Goal: Use online tool/utility: Utilize a website feature to perform a specific function

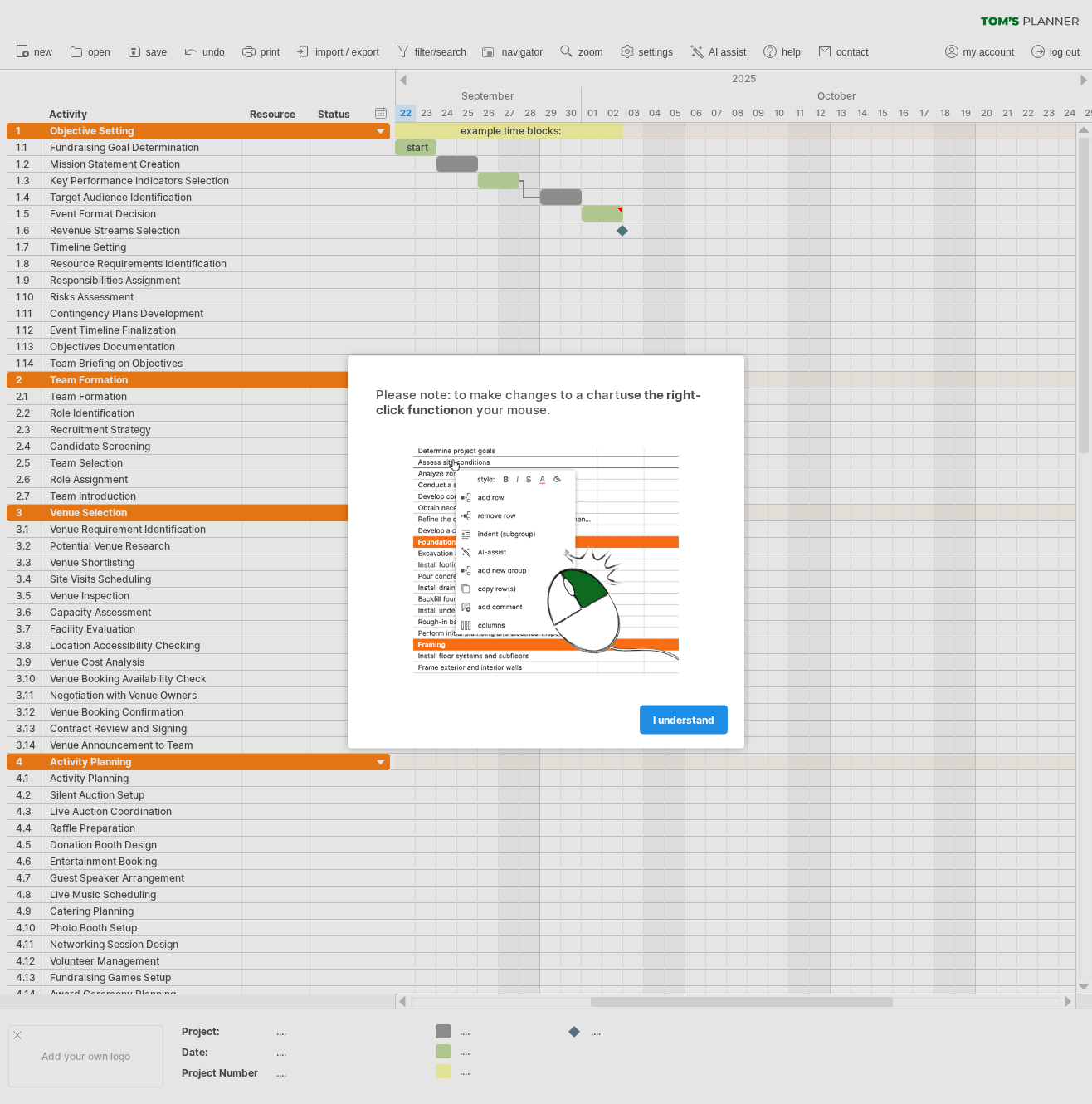
click at [691, 720] on span "I understand" at bounding box center [684, 720] width 62 height 13
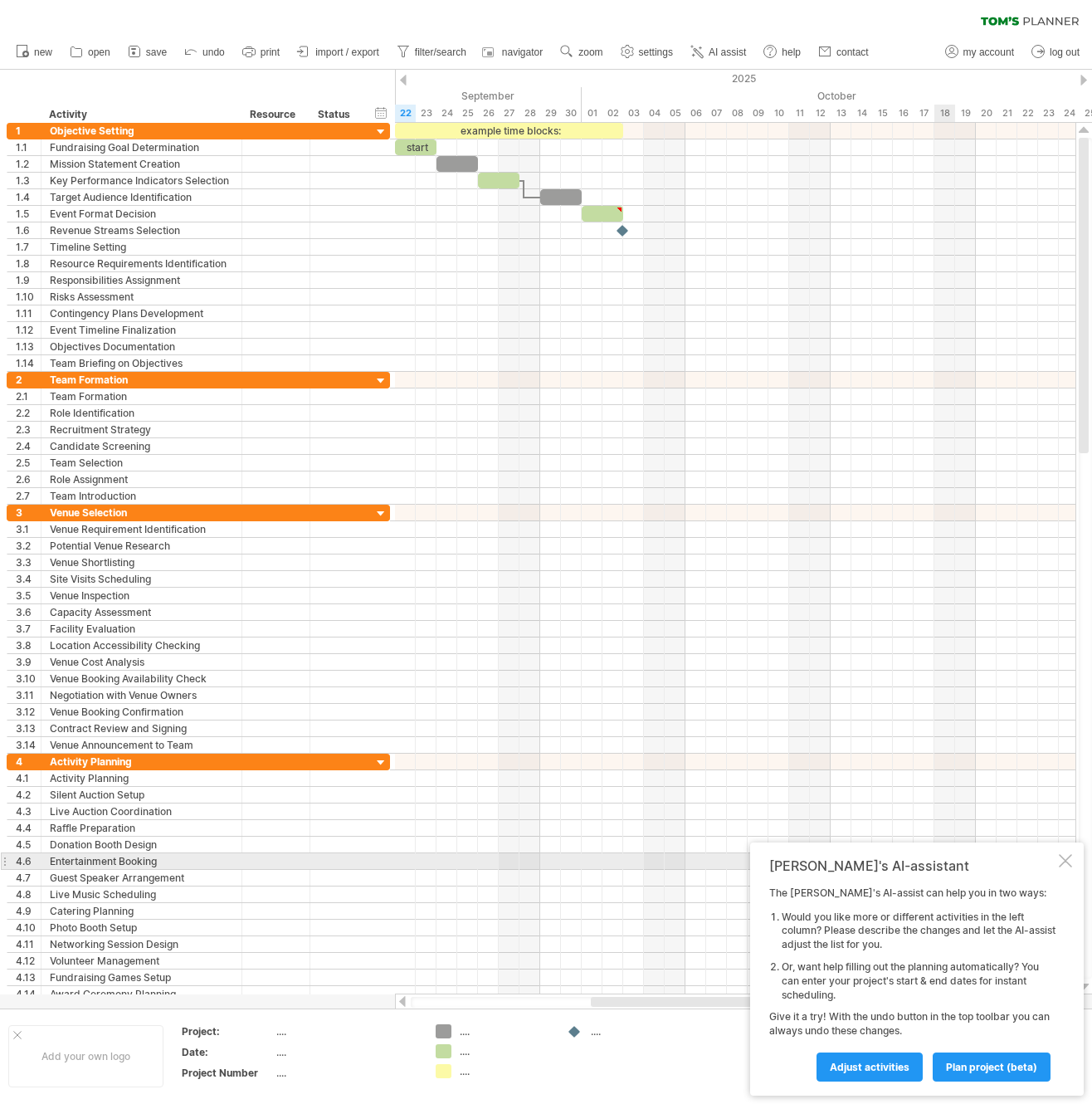
click at [1066, 856] on div at bounding box center [1066, 861] width 14 height 14
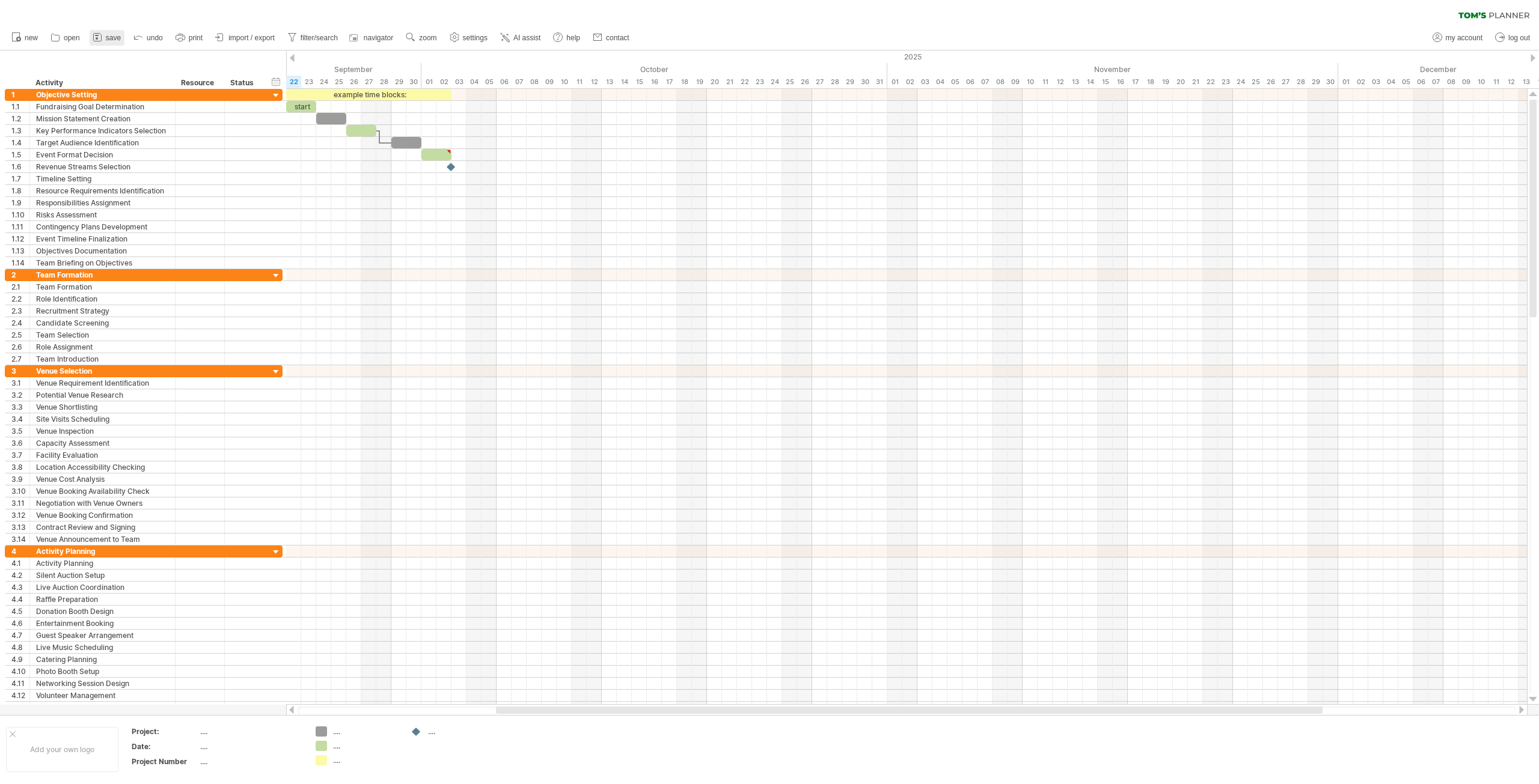
click at [115, 39] on span "save" at bounding box center [113, 38] width 15 height 9
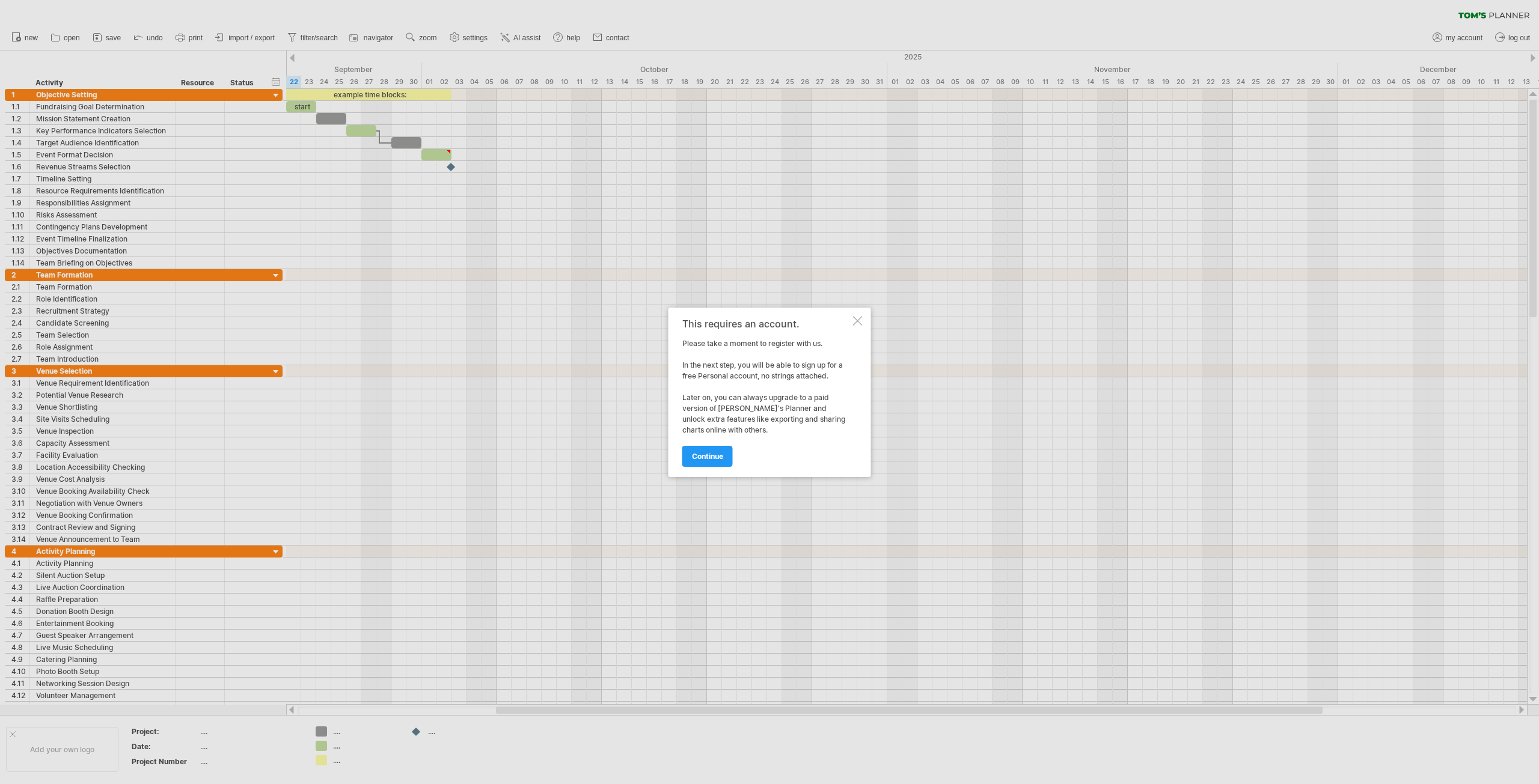
click at [790, 322] on div at bounding box center [858, 321] width 10 height 10
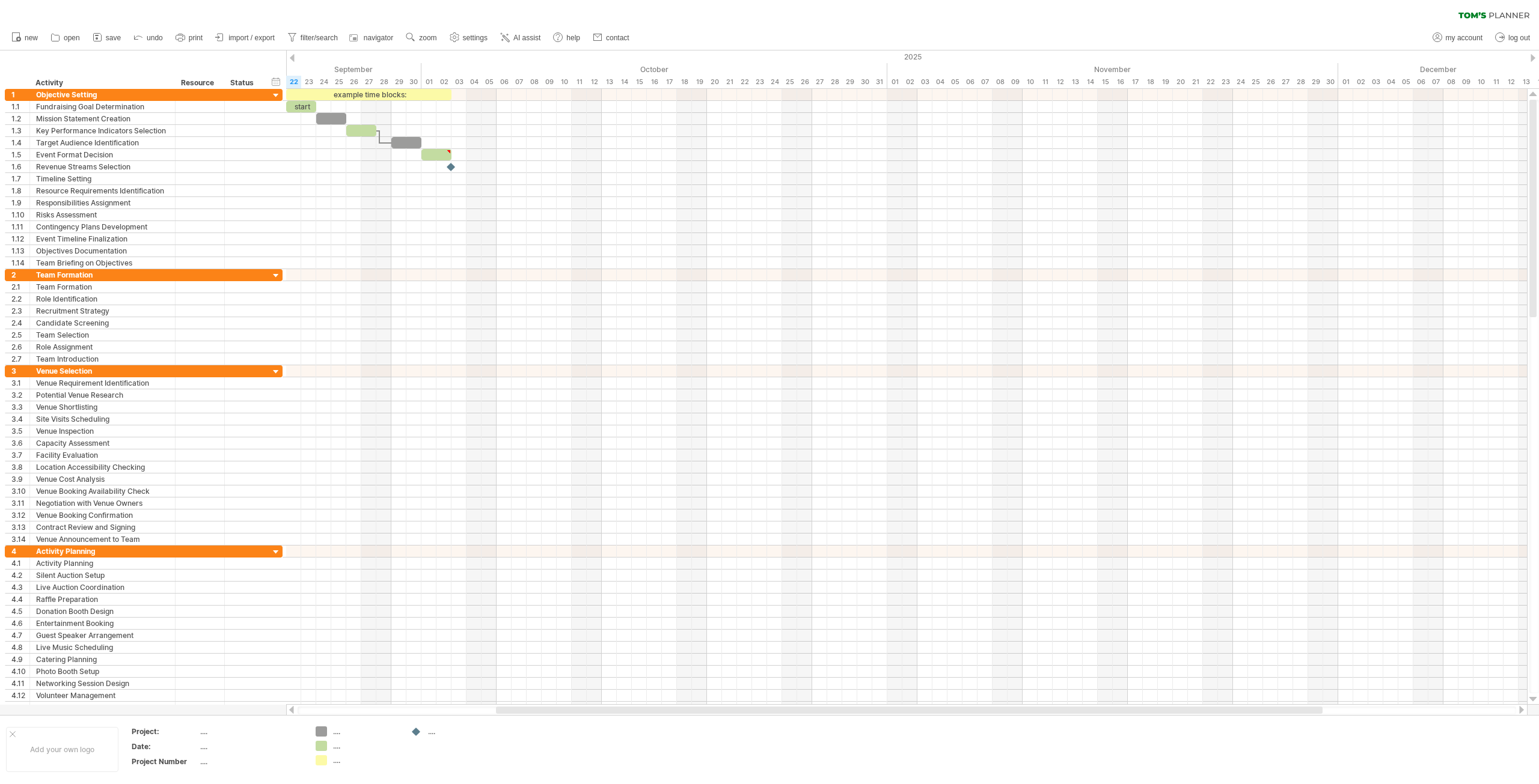
click at [255, 37] on span "import / export" at bounding box center [251, 38] width 46 height 9
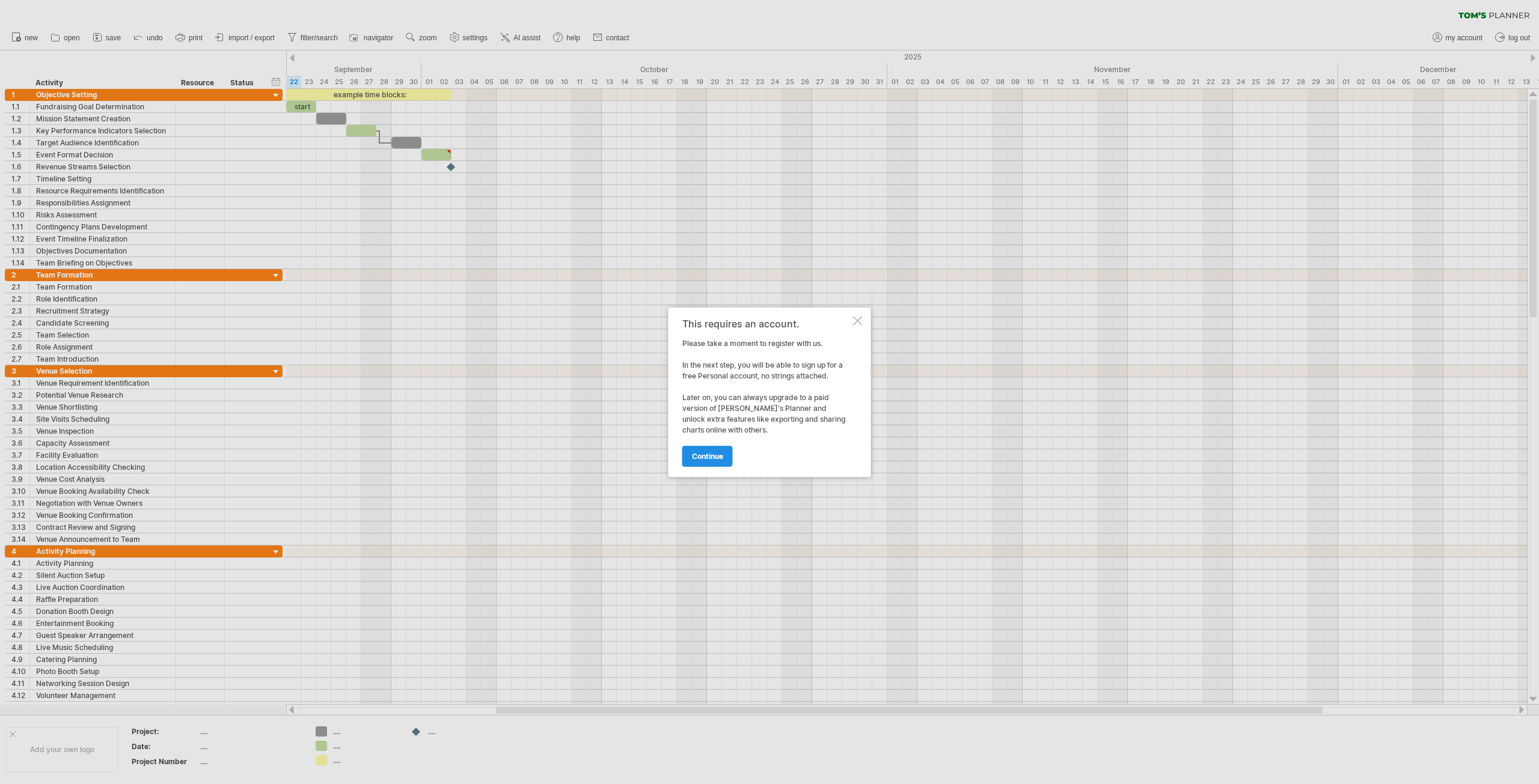
click at [713, 458] on span "continue" at bounding box center [707, 456] width 31 height 9
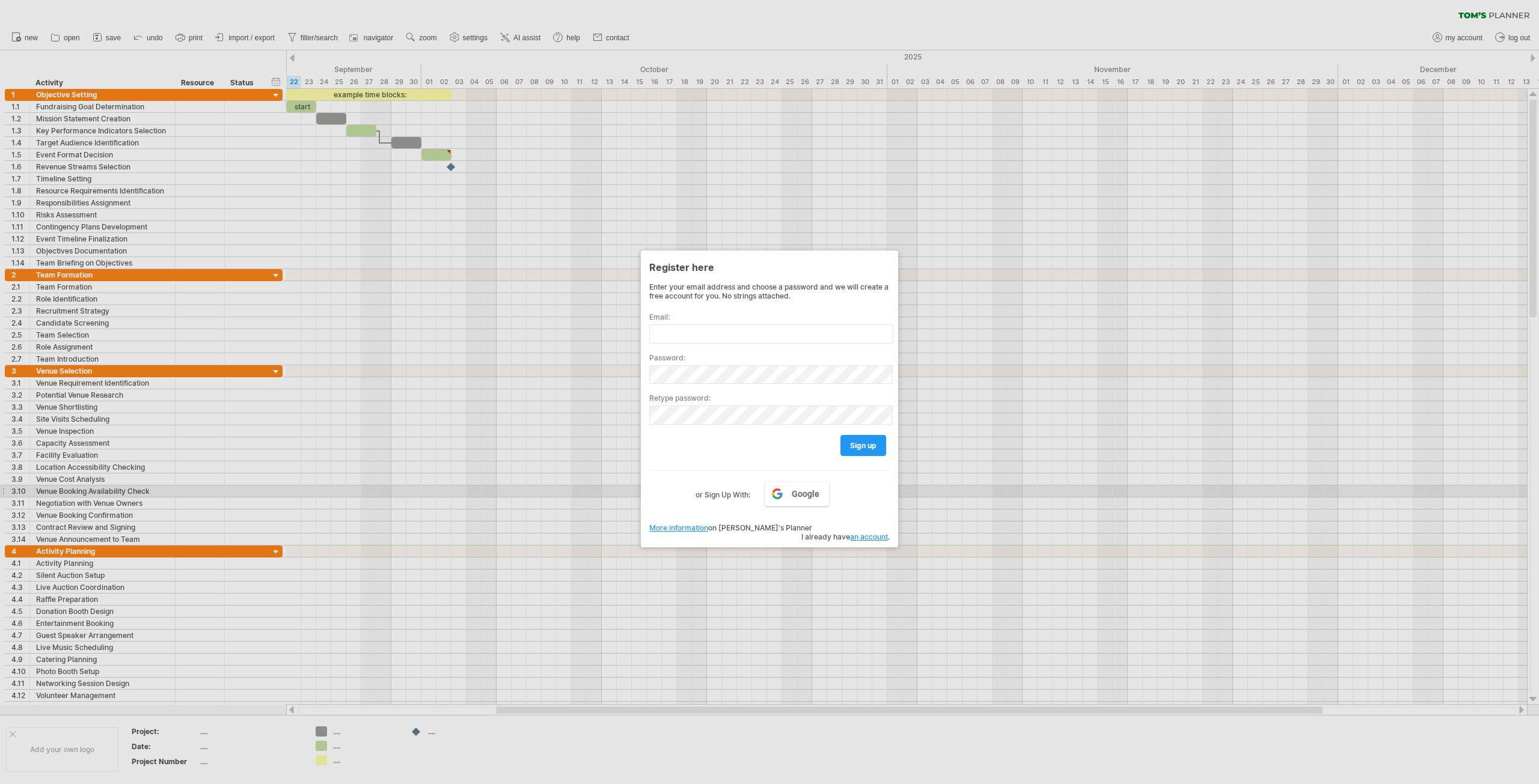
click at [790, 473] on div at bounding box center [770, 392] width 1539 height 784
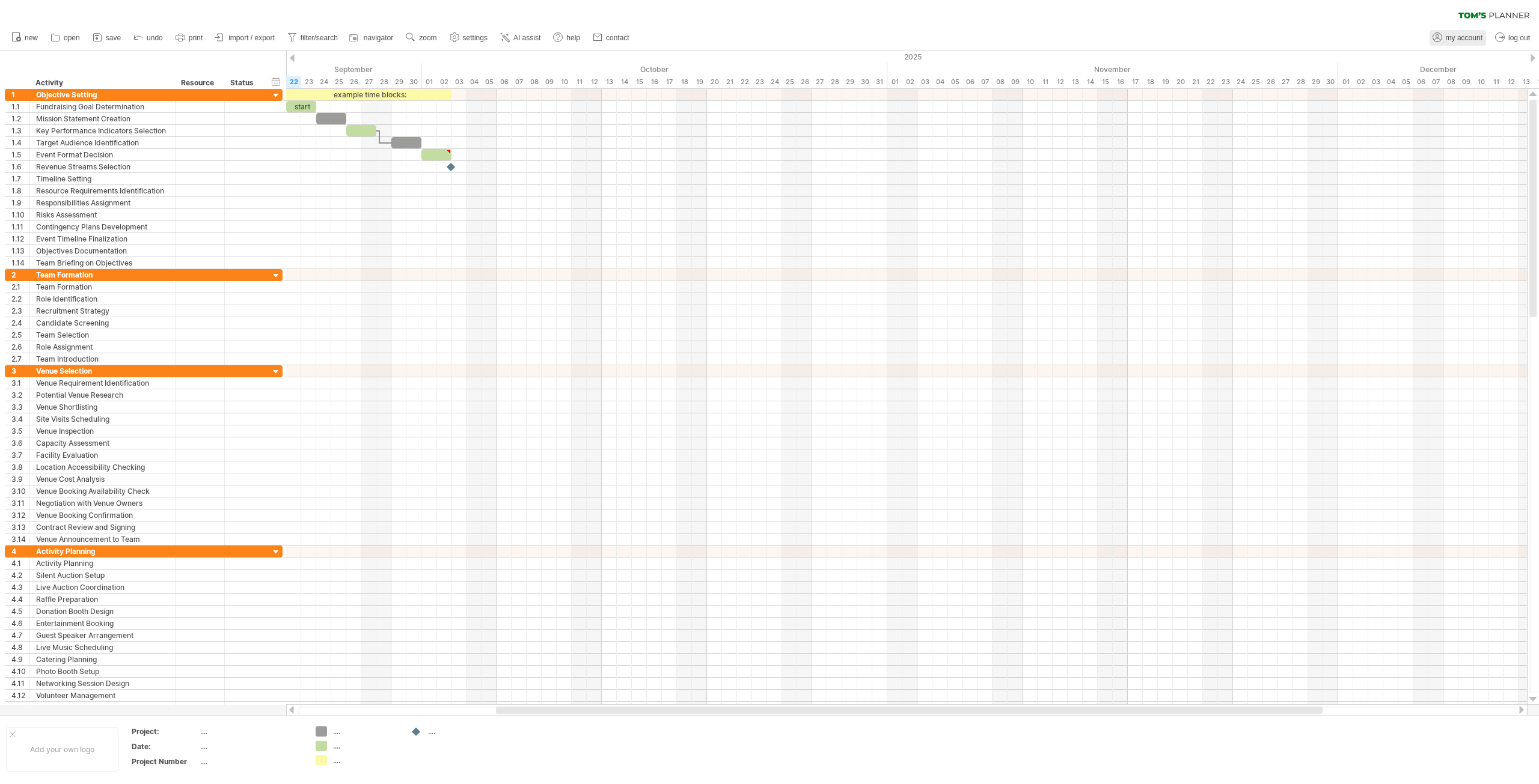
click at [790, 39] on span "my account" at bounding box center [1464, 38] width 37 height 9
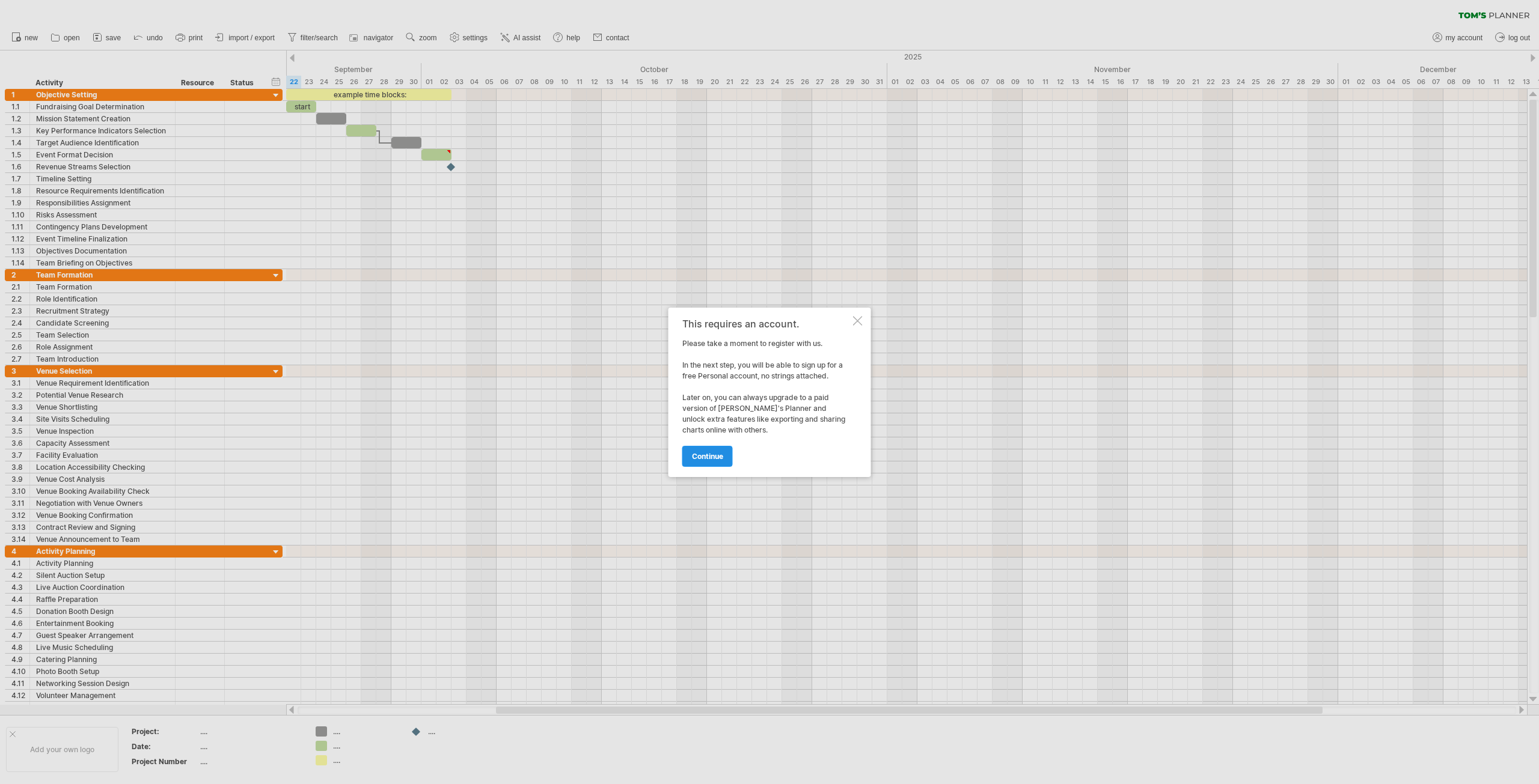
click at [716, 459] on span "continue" at bounding box center [707, 456] width 31 height 9
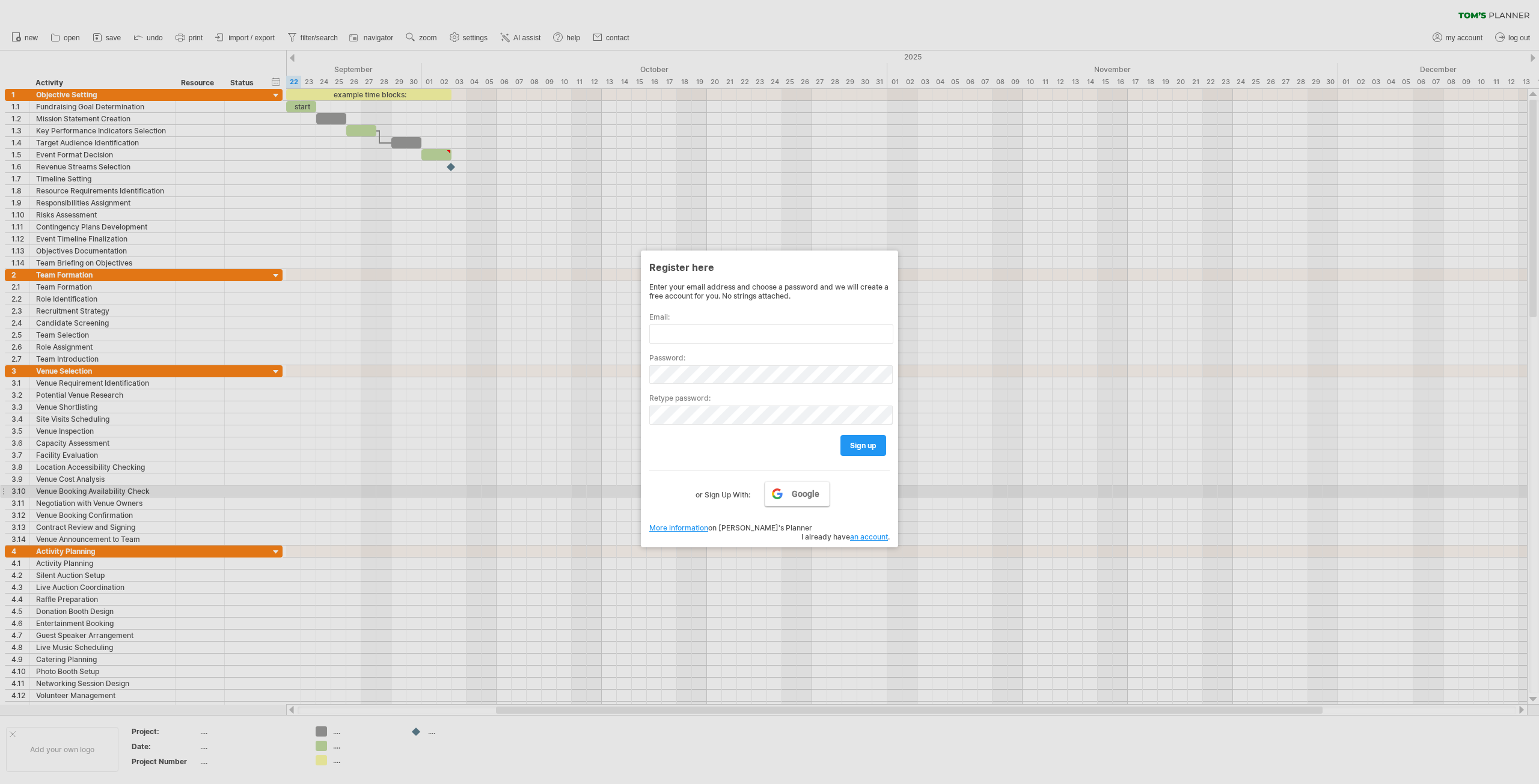
click at [790, 490] on span "Google" at bounding box center [805, 494] width 28 height 10
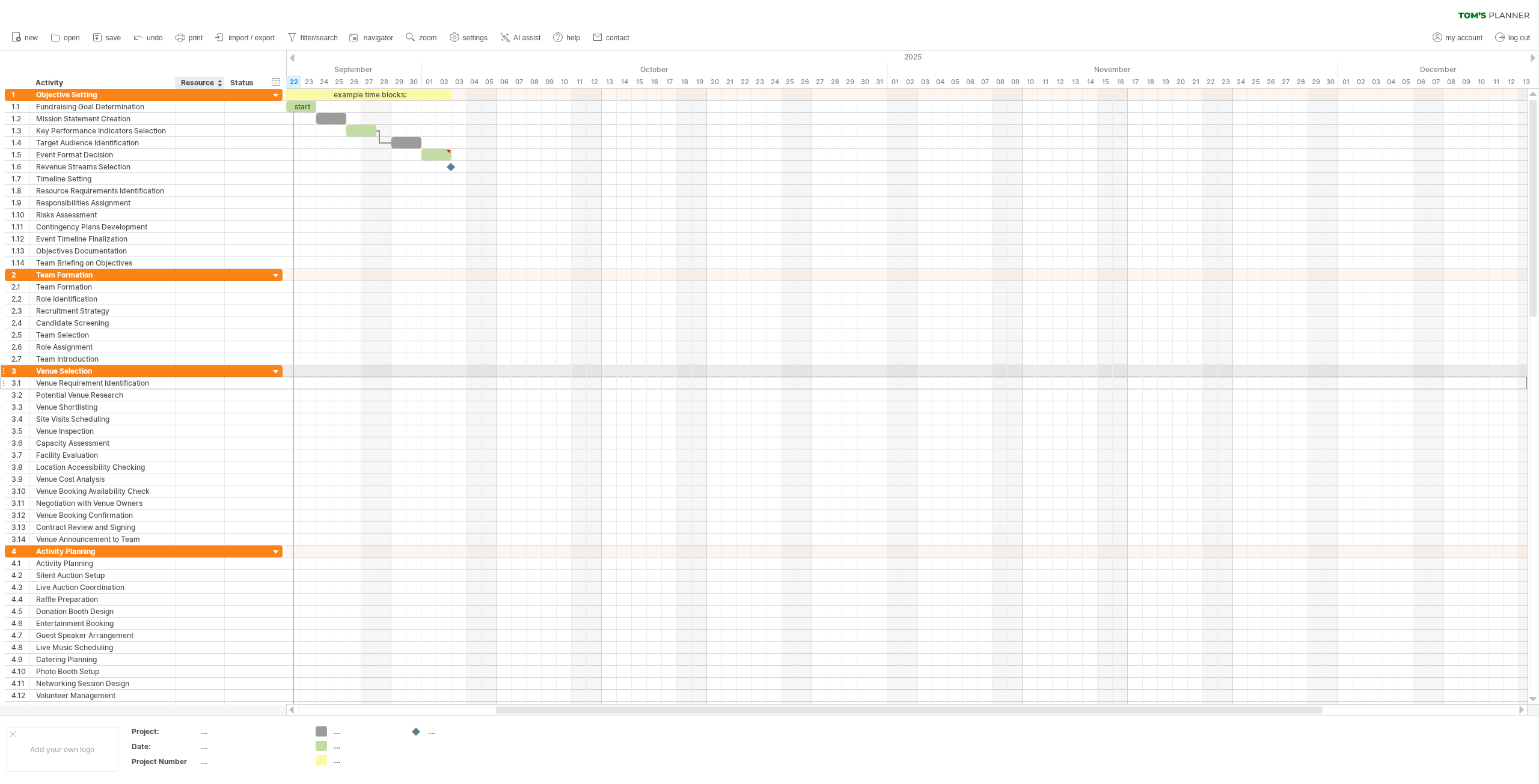
click at [203, 378] on div at bounding box center [200, 383] width 37 height 12
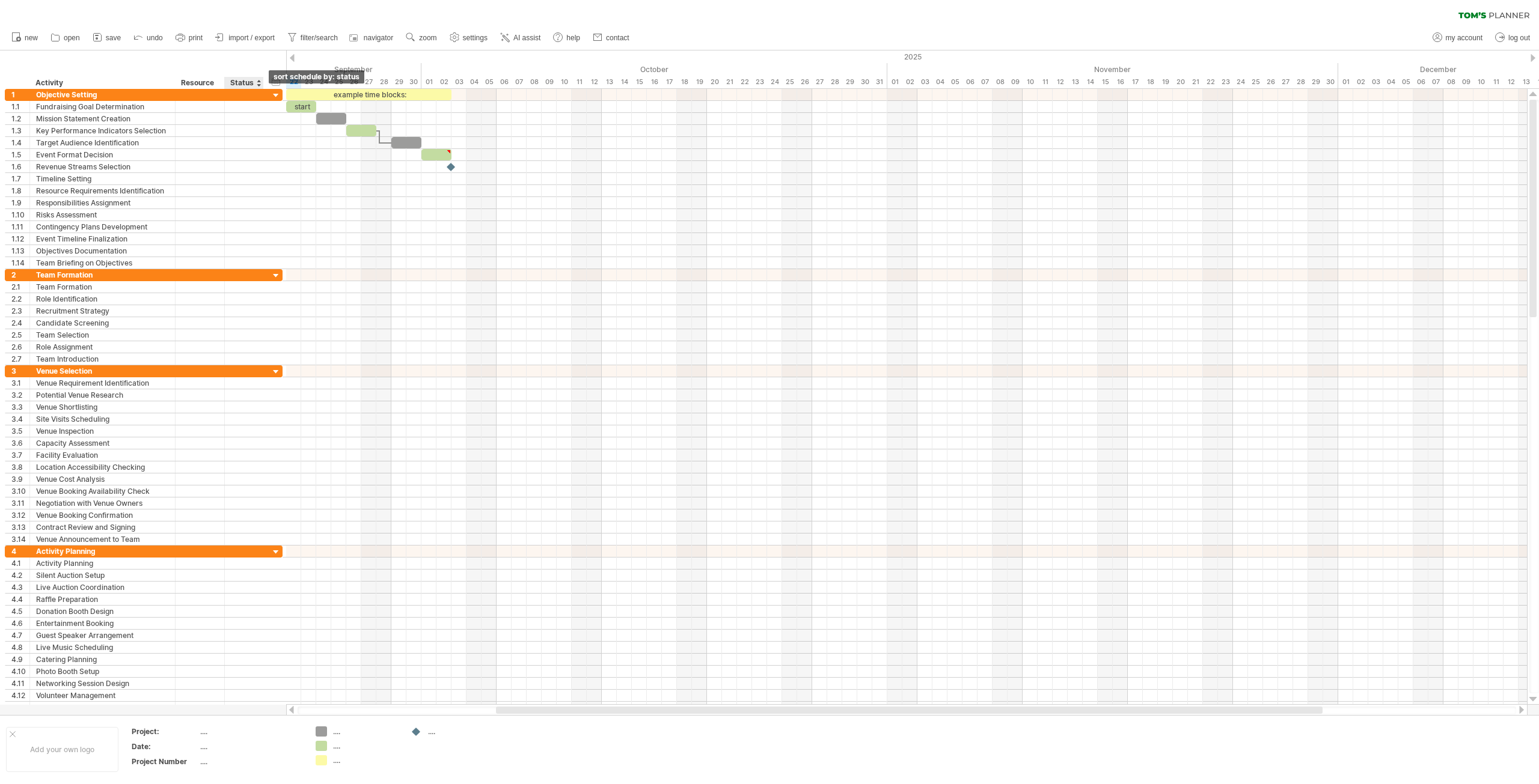
click at [259, 85] on div at bounding box center [259, 83] width 5 height 12
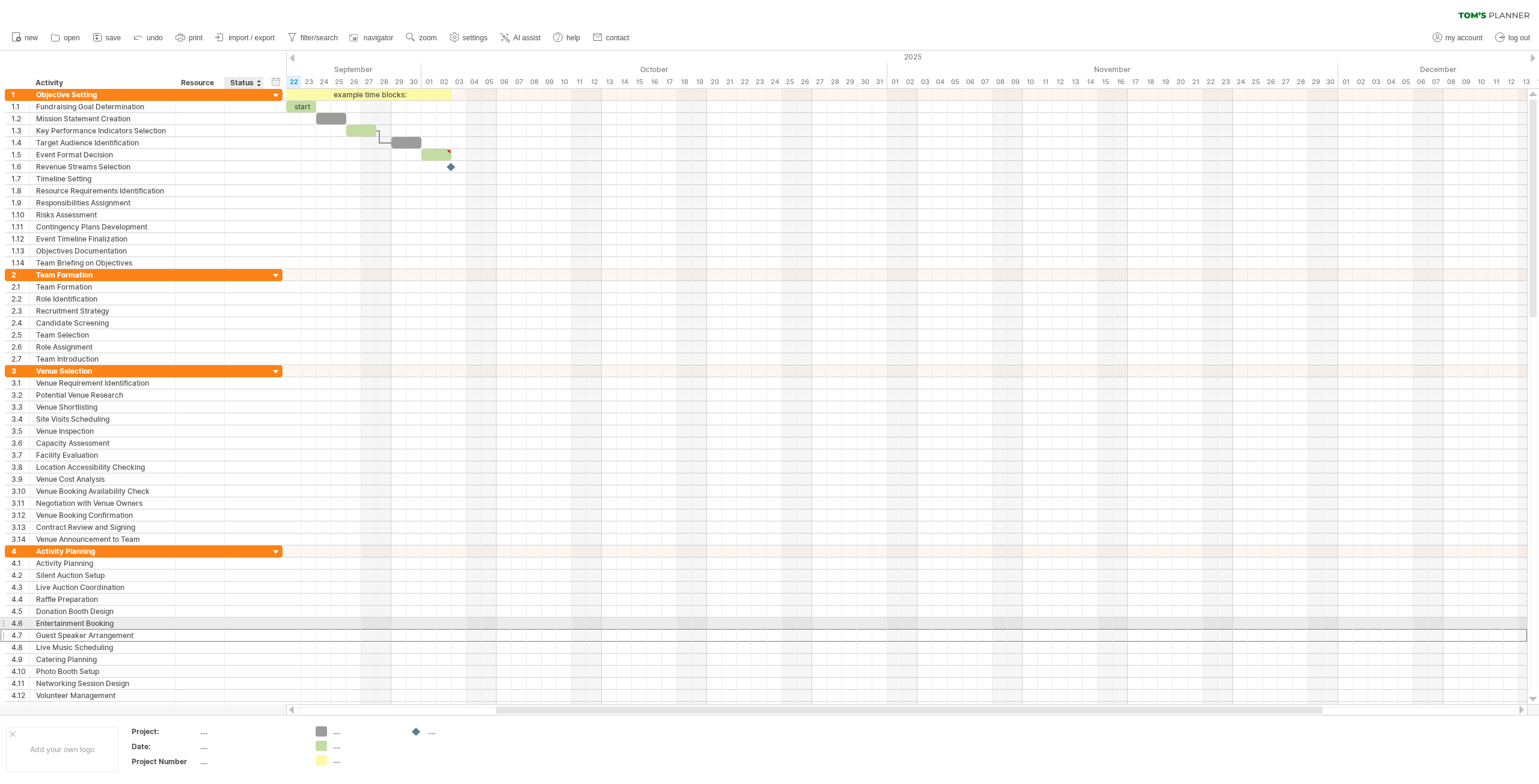
click at [181, 630] on div at bounding box center [200, 636] width 37 height 12
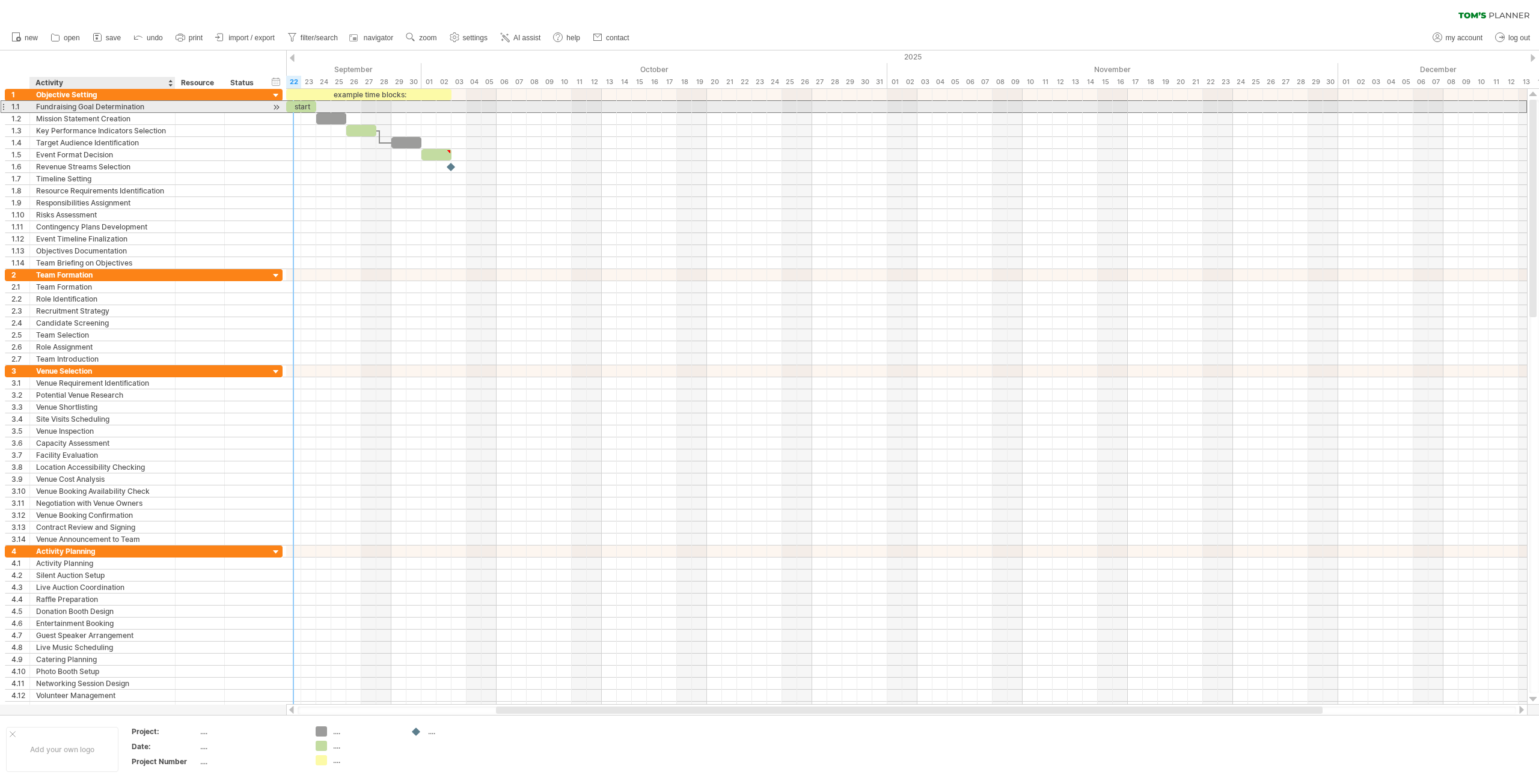
click at [93, 107] on div "Fundraising Goal Determination" at bounding box center [102, 107] width 133 height 12
click at [278, 107] on div at bounding box center [276, 107] width 12 height 13
click at [313, 107] on div "start" at bounding box center [316, 107] width 30 height 12
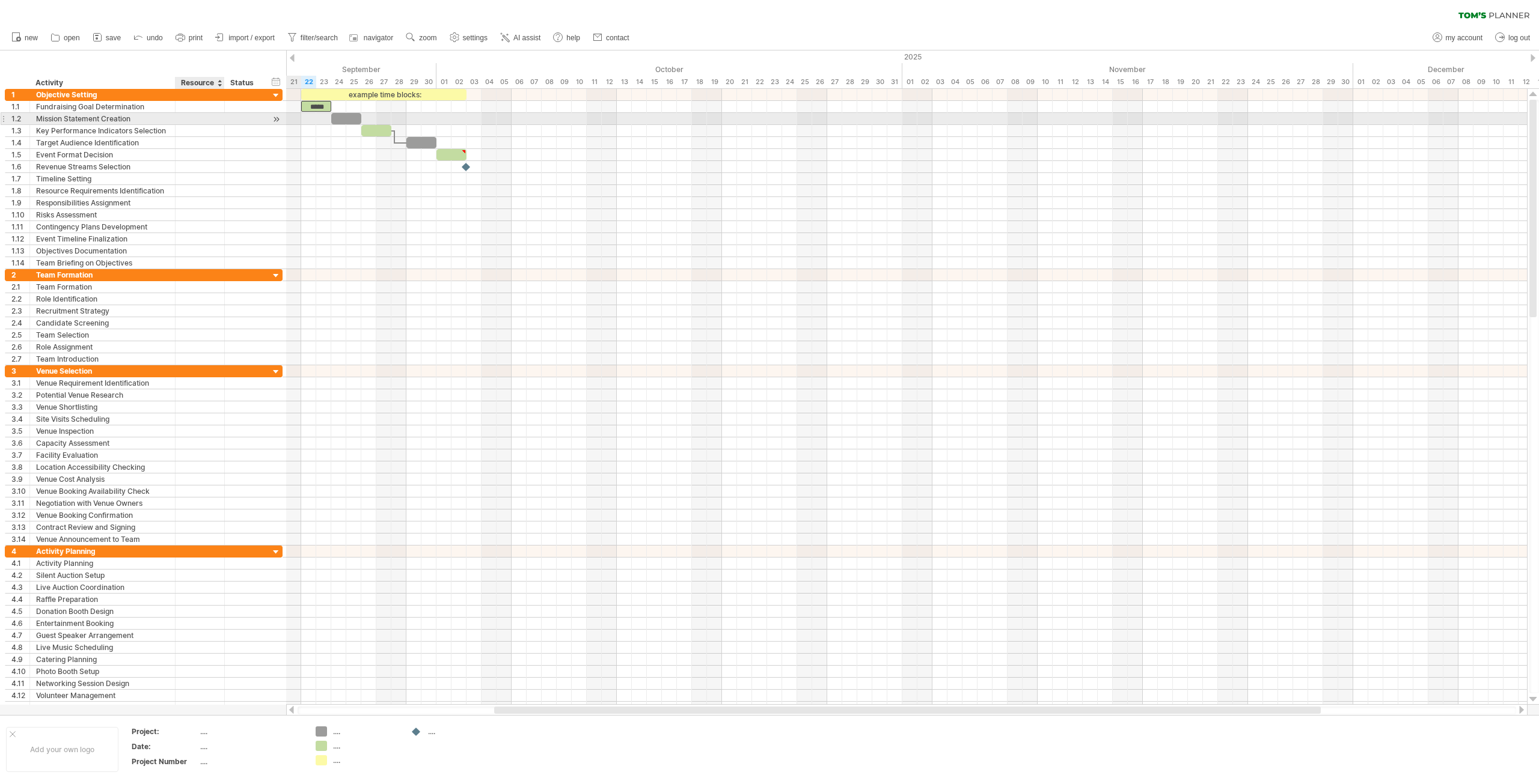
click at [201, 118] on div at bounding box center [200, 118] width 37 height 12
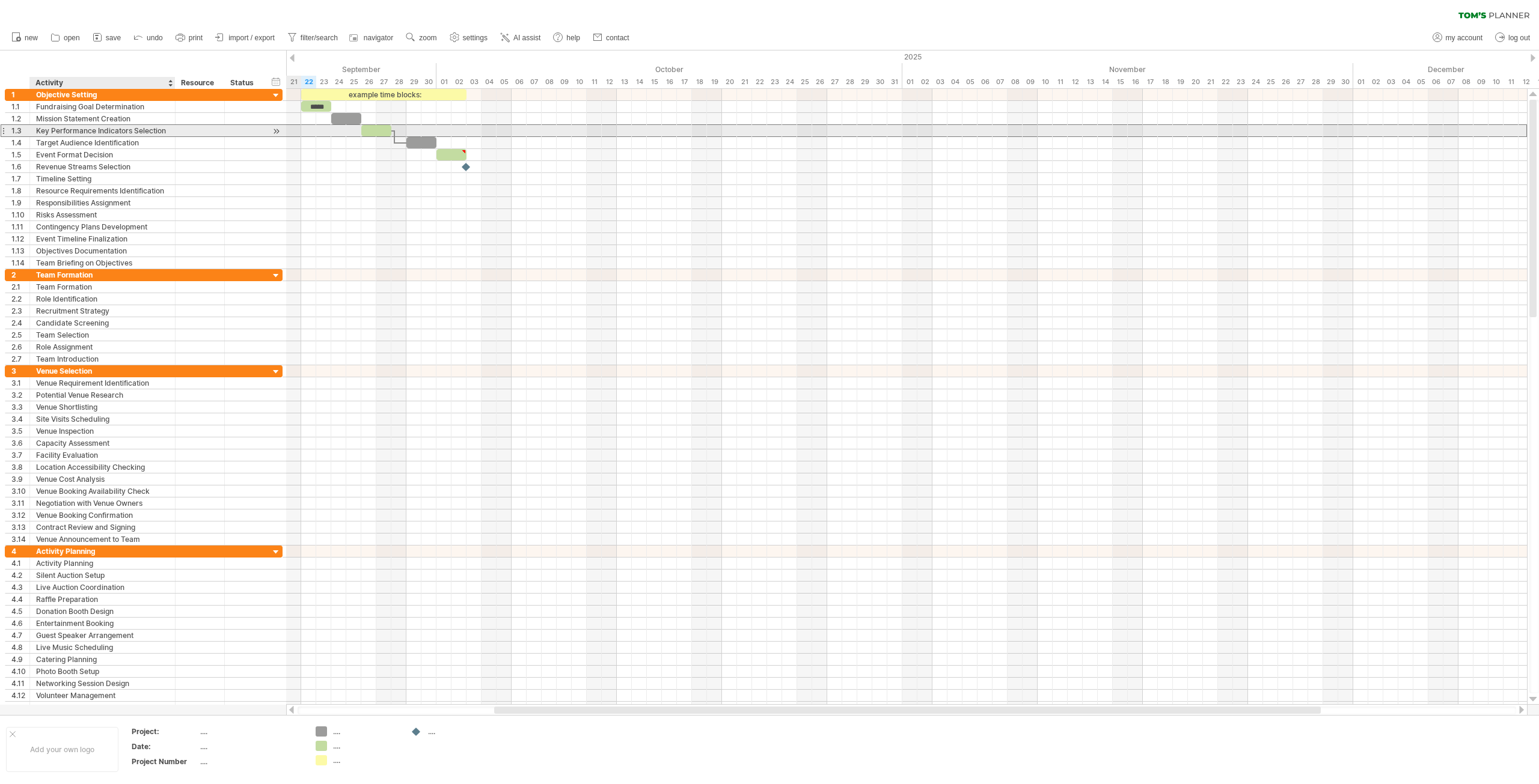
click at [141, 128] on div "Key Performance Indicators Selection" at bounding box center [102, 131] width 133 height 12
click at [275, 131] on div at bounding box center [276, 131] width 12 height 13
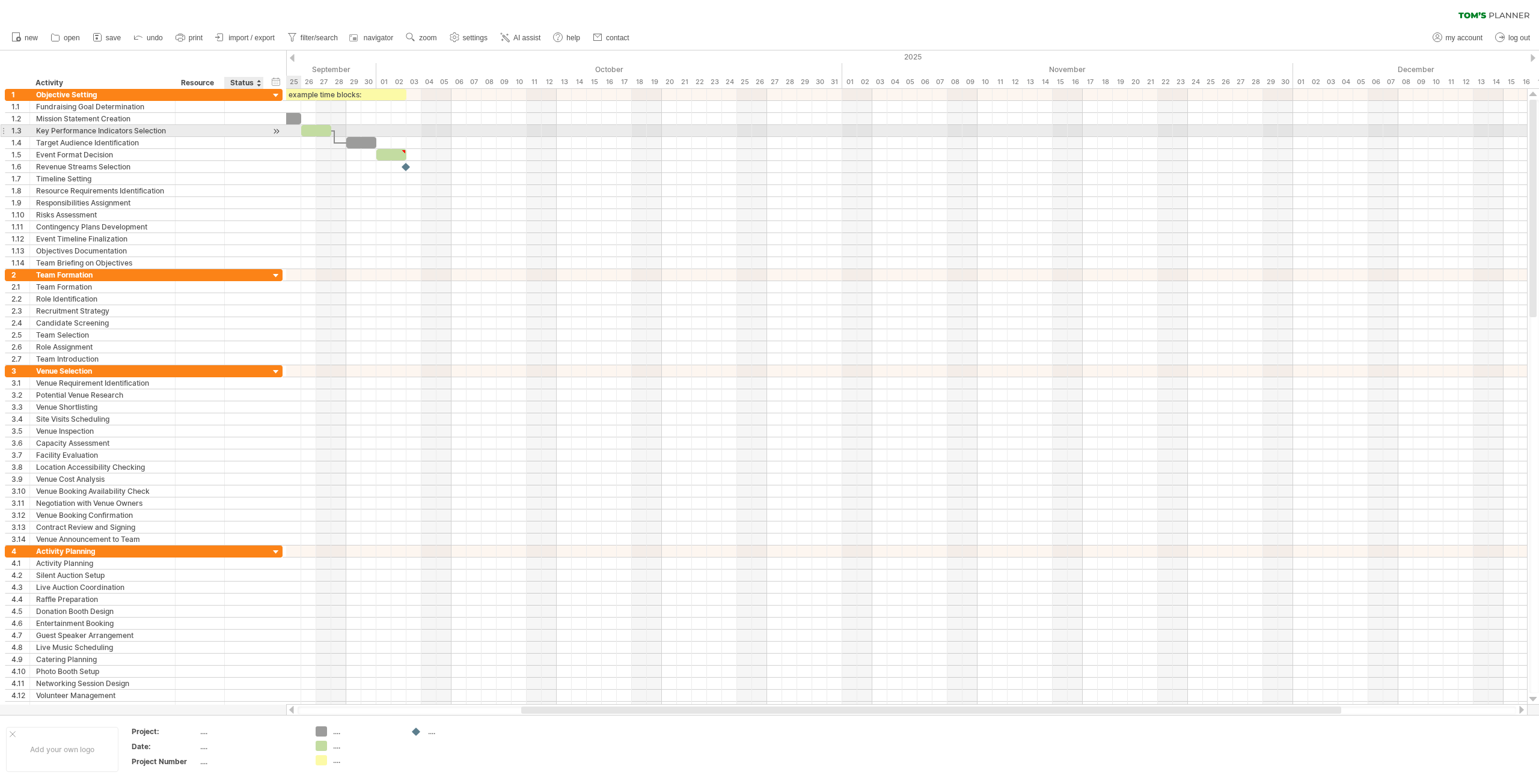
click at [275, 131] on div at bounding box center [276, 131] width 12 height 13
click at [208, 135] on div "**********" at bounding box center [143, 131] width 278 height 13
click at [240, 134] on div at bounding box center [243, 131] width 26 height 12
click at [279, 127] on div at bounding box center [276, 131] width 12 height 13
